Goal: Navigation & Orientation: Find specific page/section

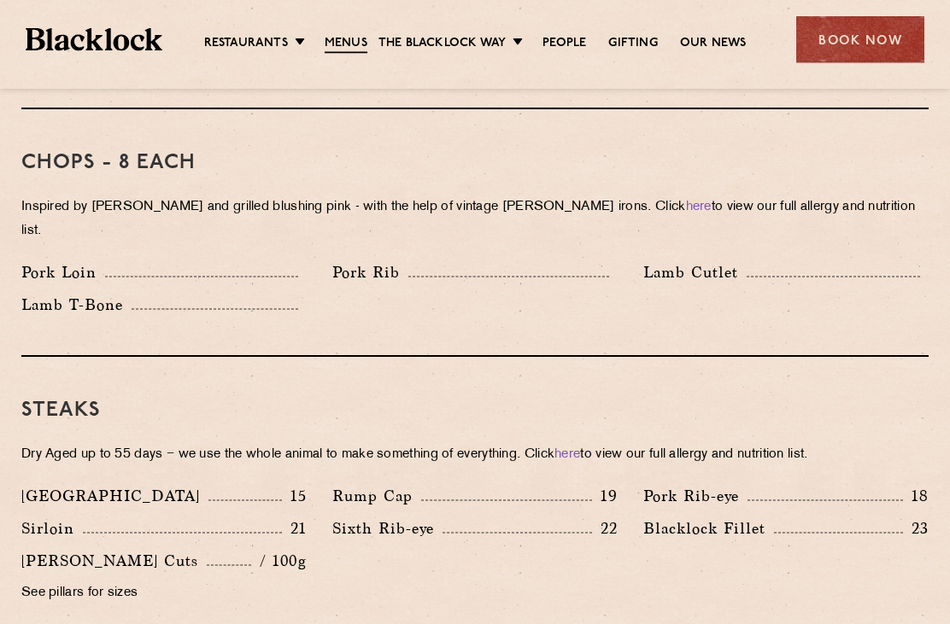
scroll to position [1338, 0]
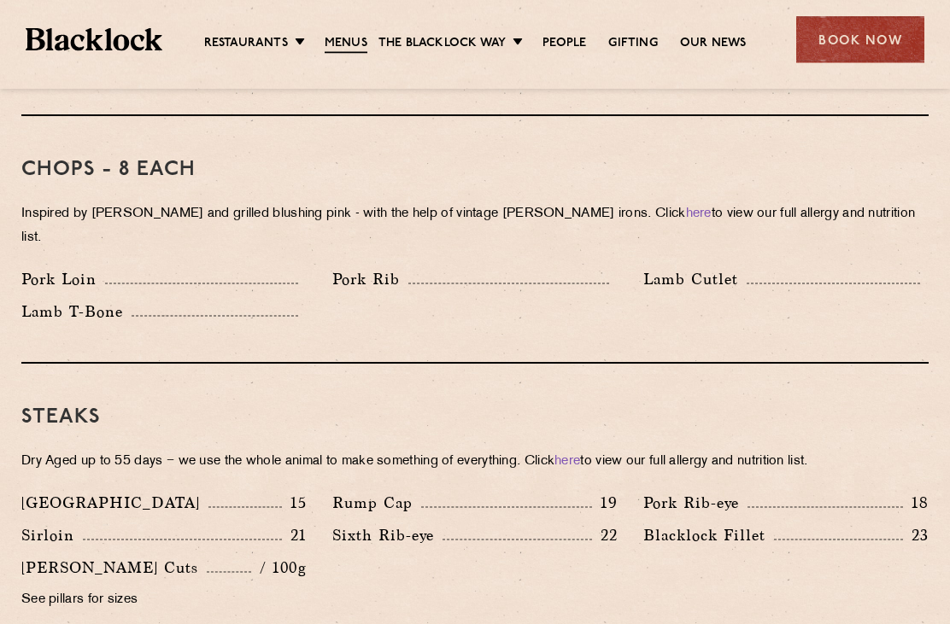
click at [705, 268] on p "Lamb Cutlet" at bounding box center [694, 280] width 103 height 24
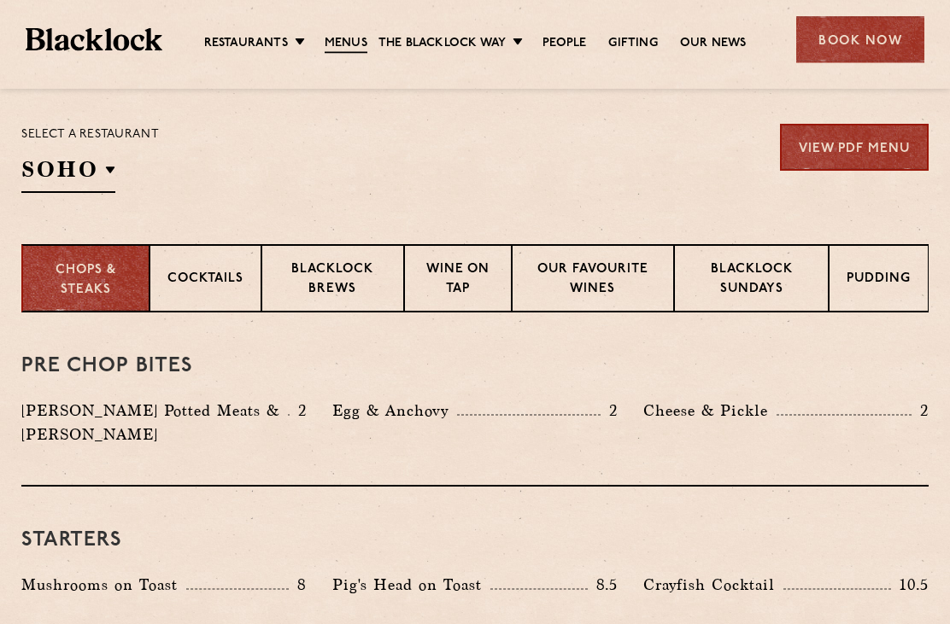
scroll to position [547, 0]
click at [763, 288] on p "Blacklock Sundays" at bounding box center [751, 280] width 119 height 40
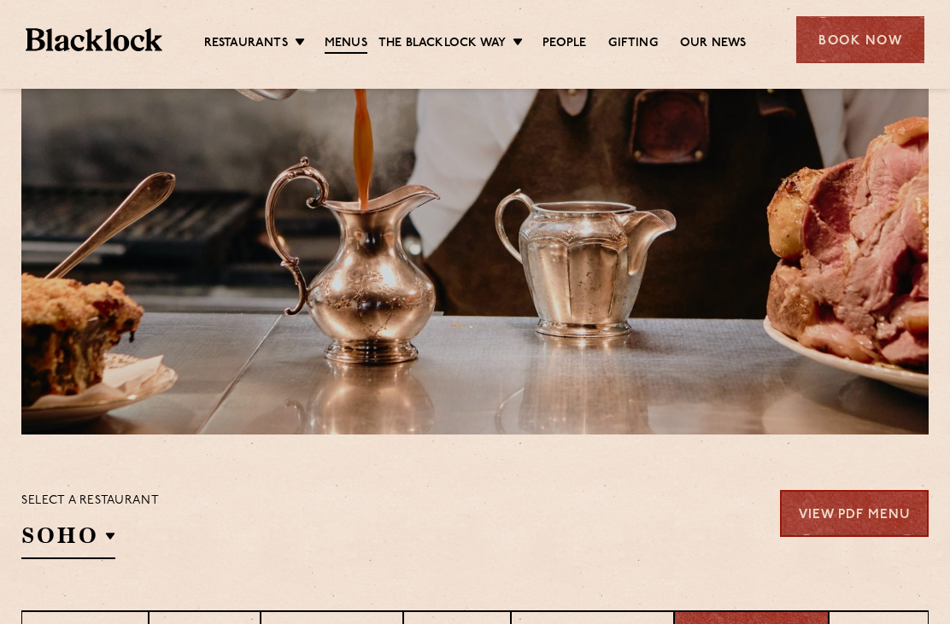
scroll to position [0, 0]
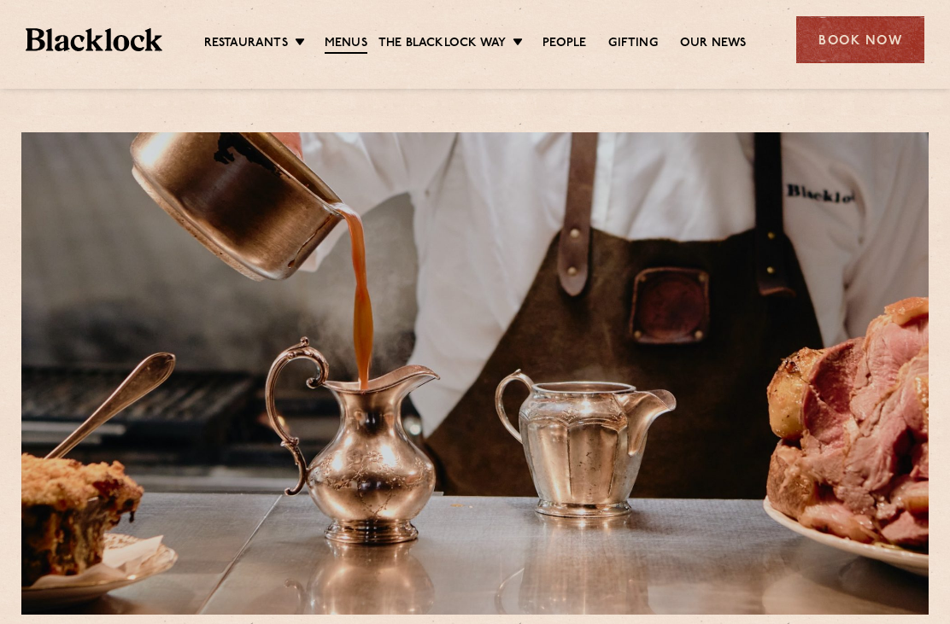
click at [0, 0] on link "Canary Wharf" at bounding box center [0, 0] width 0 height 0
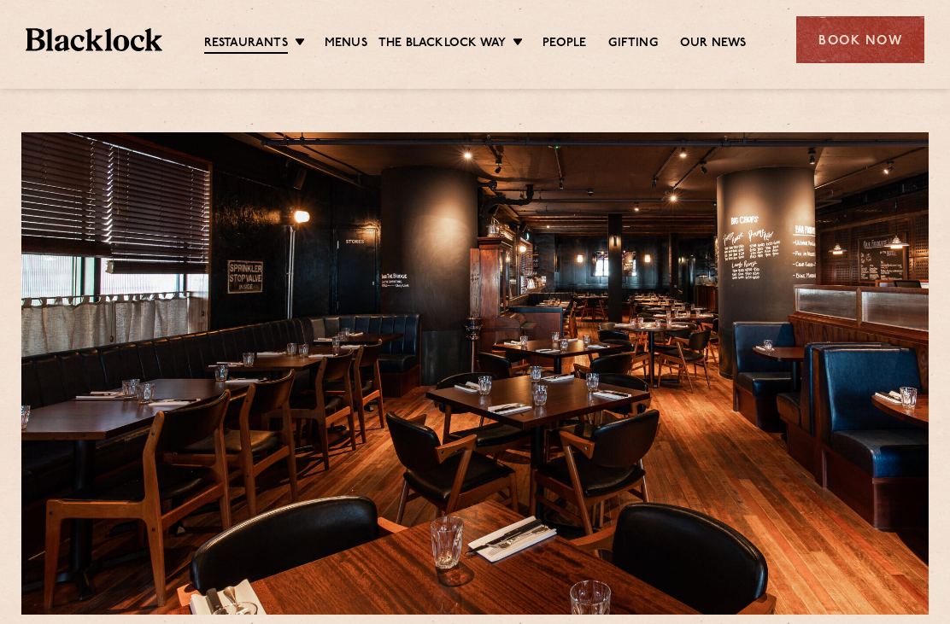
click at [0, 0] on link "Shoreditch" at bounding box center [0, 0] width 0 height 0
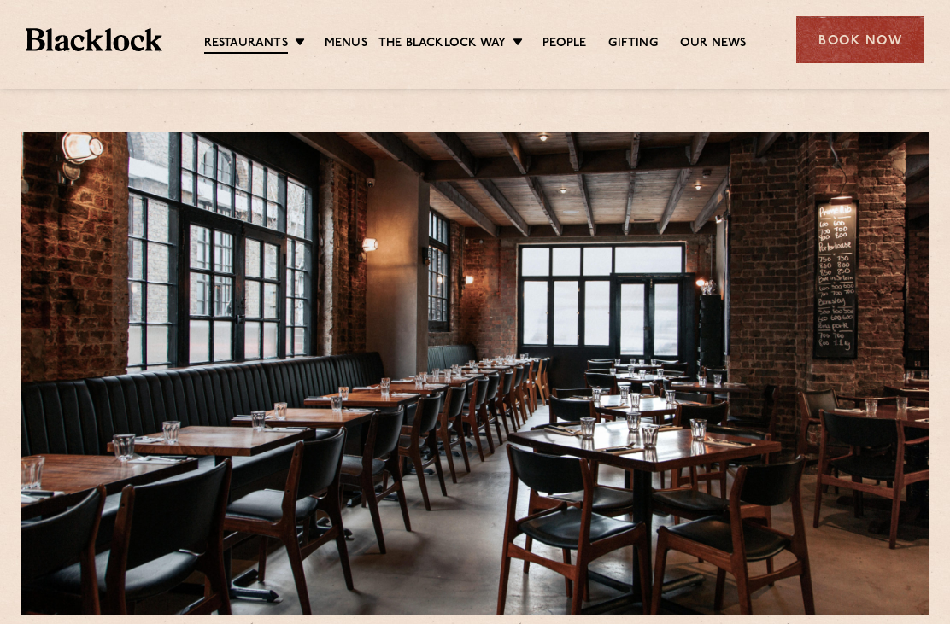
click at [0, 0] on link "City" at bounding box center [0, 0] width 0 height 0
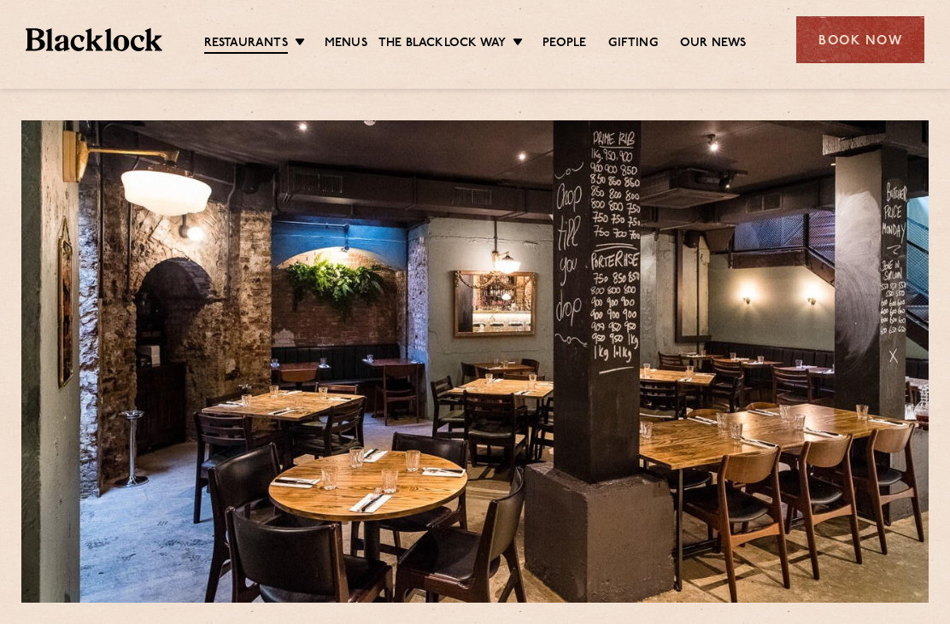
scroll to position [14, 0]
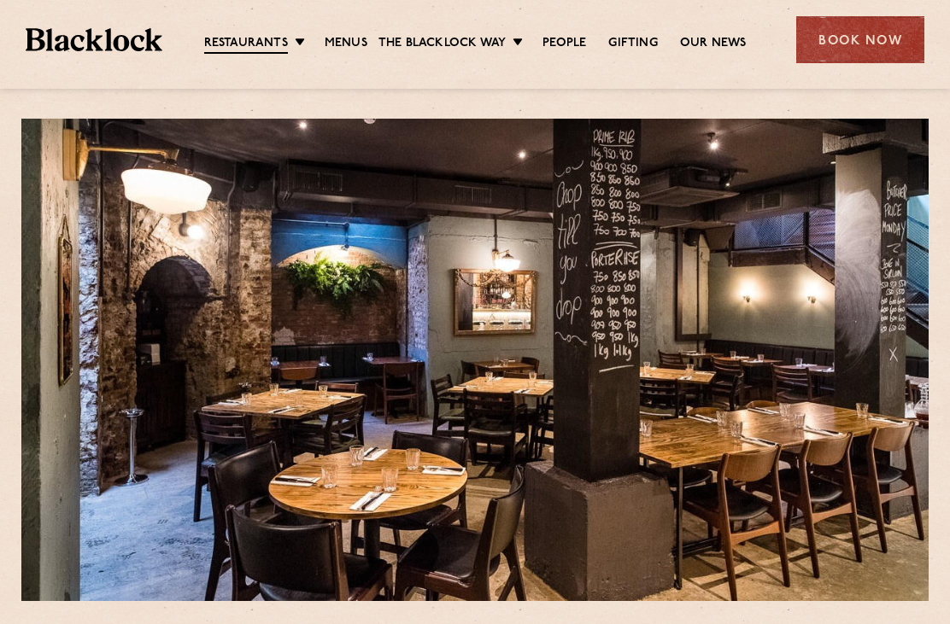
click at [0, 0] on link "Soho" at bounding box center [0, 0] width 0 height 0
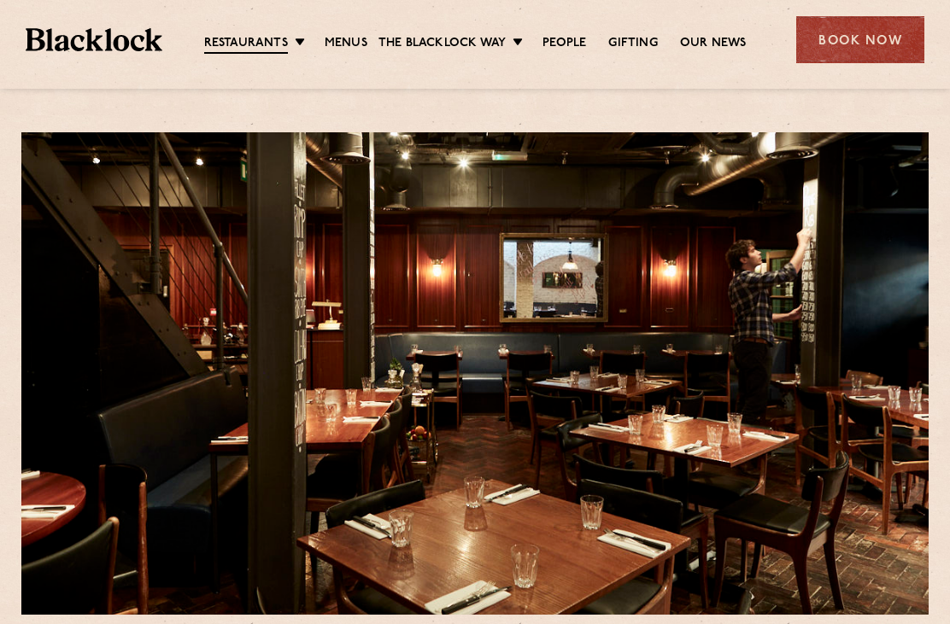
click at [0, 0] on link "Canary Wharf" at bounding box center [0, 0] width 0 height 0
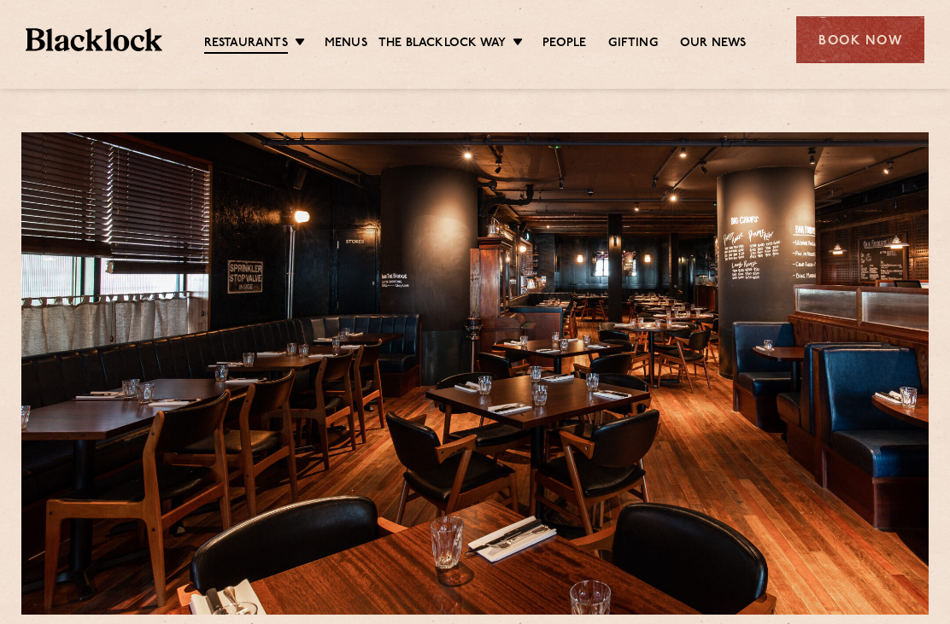
click at [0, 0] on link "Pre & Post Theatre" at bounding box center [0, 0] width 0 height 0
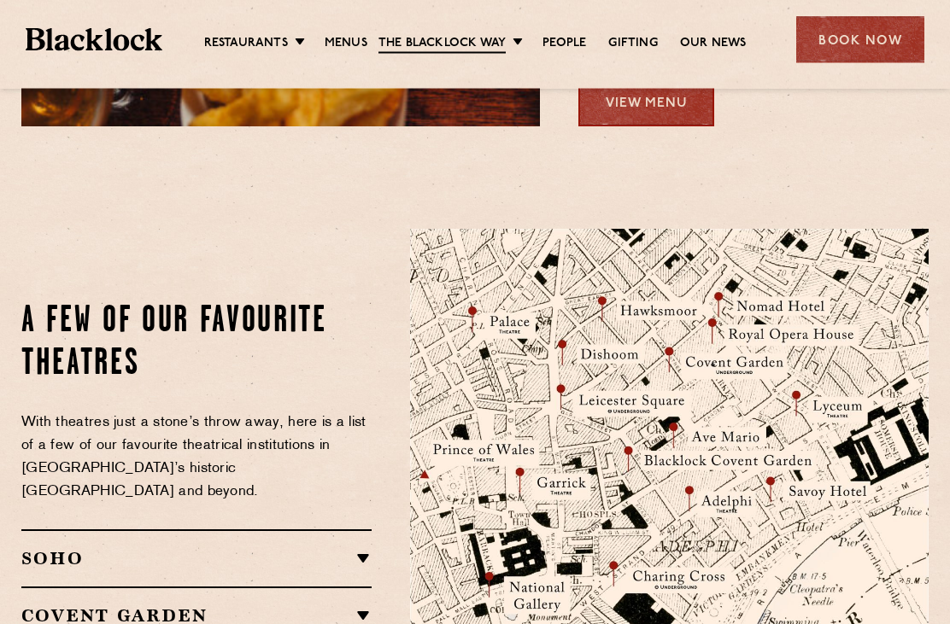
scroll to position [1667, 0]
